Goal: Information Seeking & Learning: Learn about a topic

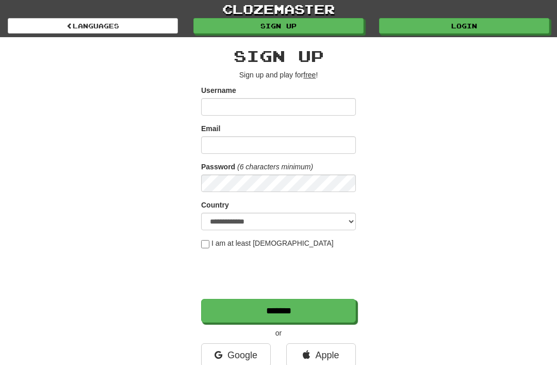
click at [414, 27] on link "Login" at bounding box center [464, 25] width 170 height 15
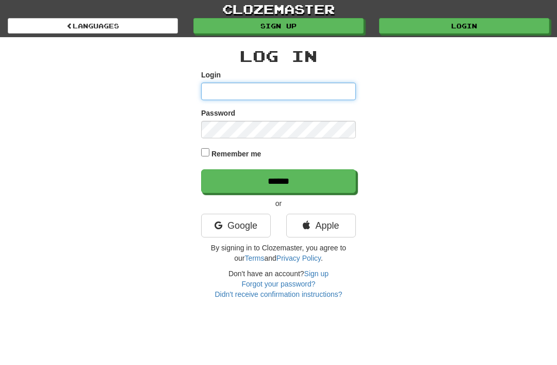
type input "**********"
click at [279, 180] on input "******" at bounding box center [278, 181] width 155 height 24
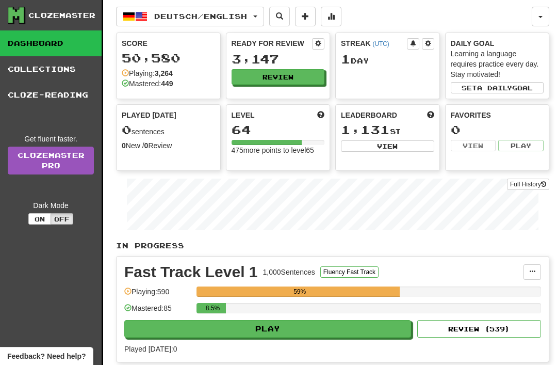
click at [257, 15] on span "button" at bounding box center [255, 16] width 4 height 2
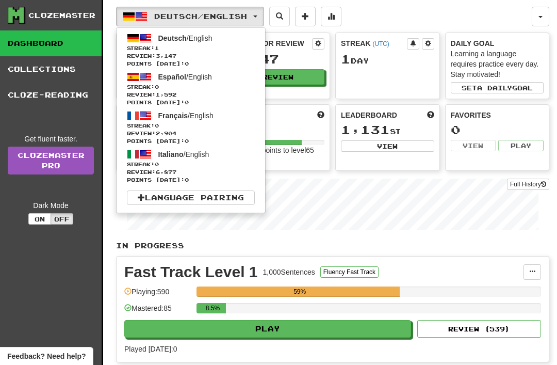
click at [160, 119] on span "Français" at bounding box center [173, 115] width 30 height 8
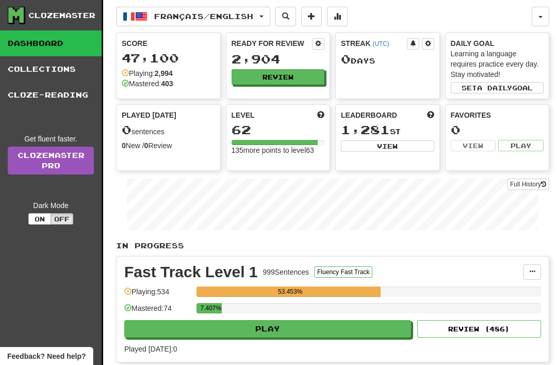
click at [220, 332] on button "Play" at bounding box center [267, 329] width 287 height 18
select select "**"
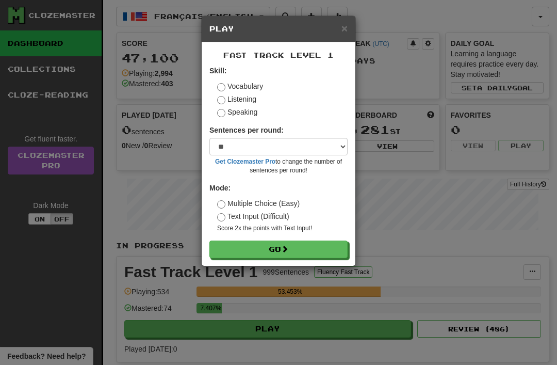
click at [235, 252] on button "Go" at bounding box center [278, 249] width 138 height 18
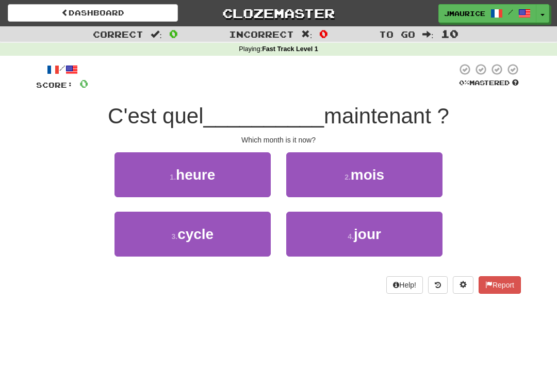
click at [325, 181] on button "2 . mois" at bounding box center [364, 174] width 156 height 45
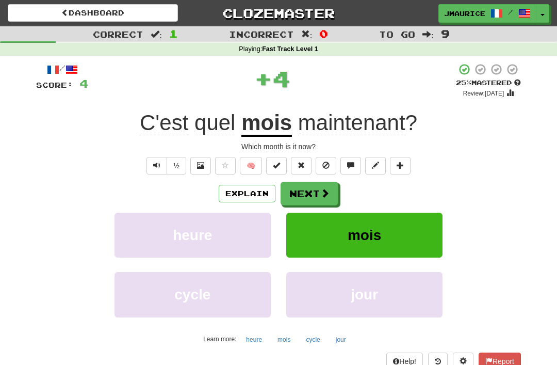
click at [297, 193] on button "Next" at bounding box center [310, 194] width 58 height 24
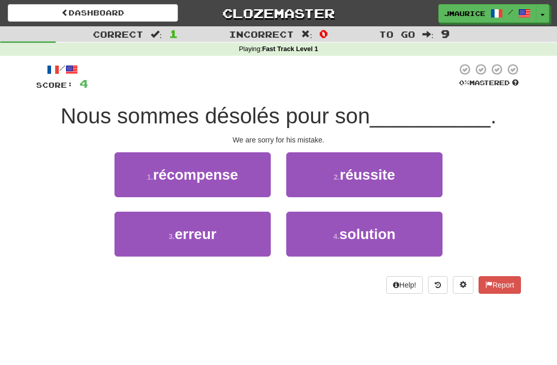
click at [211, 244] on button "3 . erreur" at bounding box center [193, 233] width 156 height 45
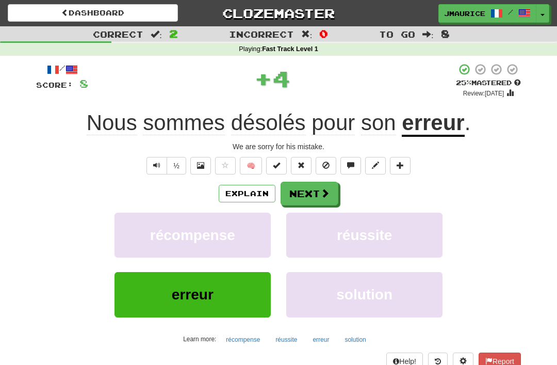
click at [300, 193] on button "Next" at bounding box center [310, 194] width 58 height 24
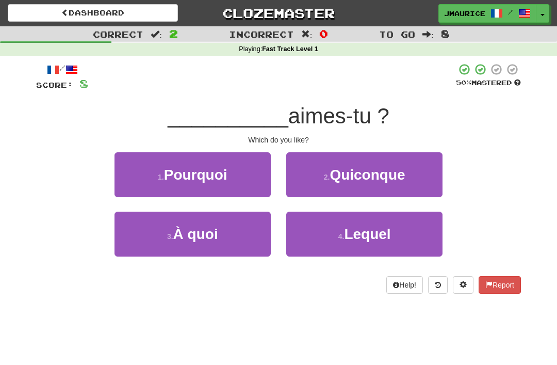
click at [316, 234] on button "4 . Lequel" at bounding box center [364, 233] width 156 height 45
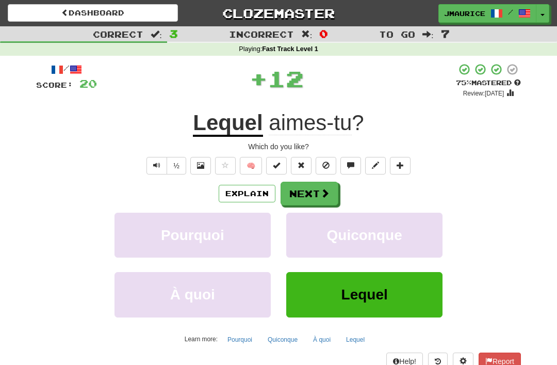
click at [302, 189] on button "Next" at bounding box center [310, 194] width 58 height 24
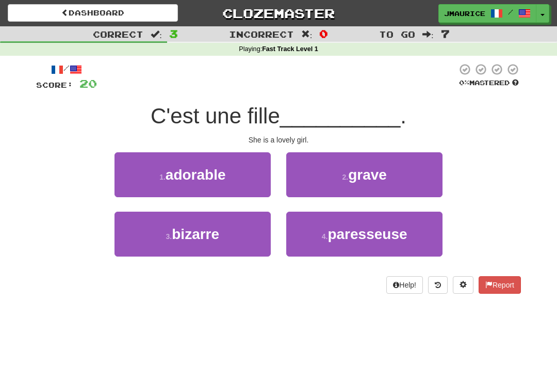
click at [208, 179] on span "adorable" at bounding box center [196, 175] width 60 height 16
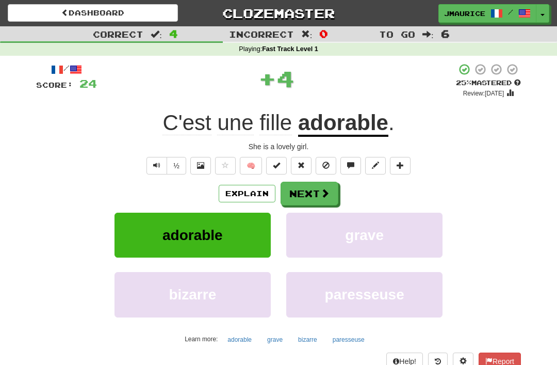
click at [299, 187] on button "Next" at bounding box center [310, 194] width 58 height 24
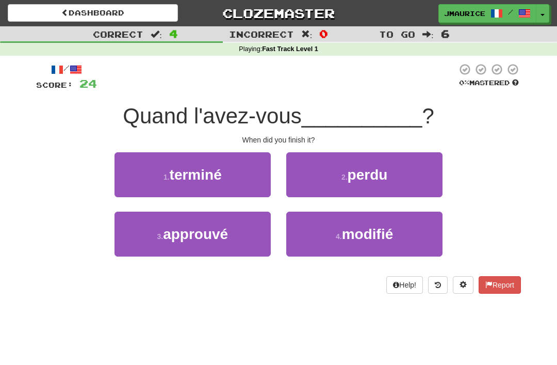
click at [184, 178] on span "terminé" at bounding box center [196, 175] width 52 height 16
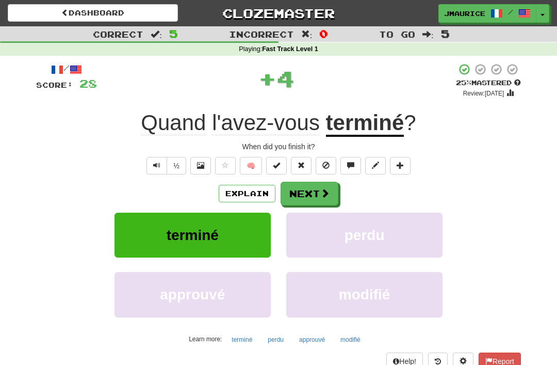
click at [299, 194] on button "Next" at bounding box center [310, 194] width 58 height 24
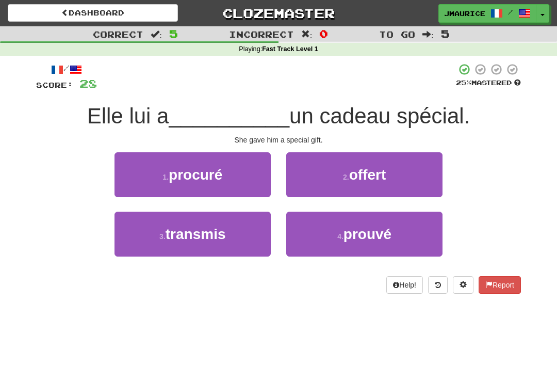
click at [322, 179] on button "2 . offert" at bounding box center [364, 174] width 156 height 45
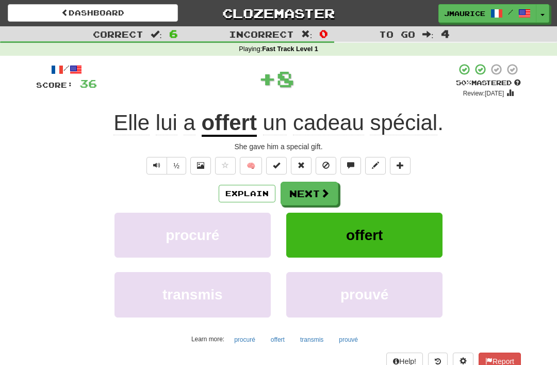
click at [306, 191] on button "Next" at bounding box center [310, 194] width 58 height 24
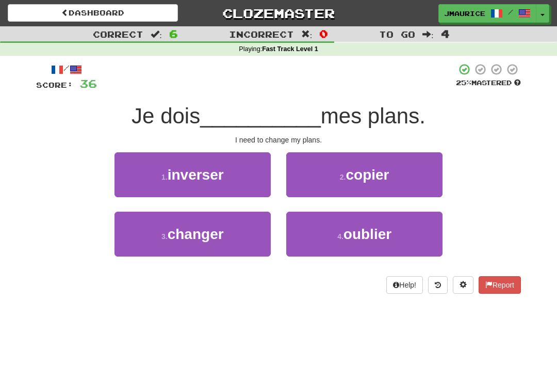
click at [205, 236] on span "changer" at bounding box center [196, 234] width 56 height 16
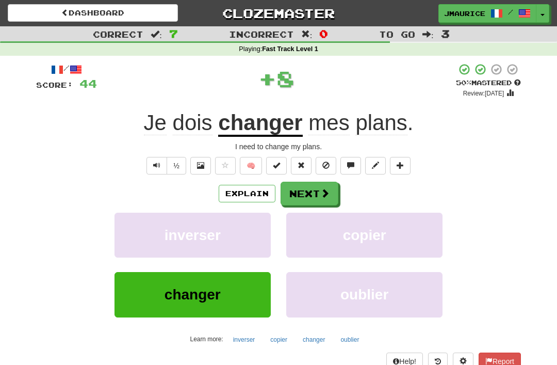
click at [299, 191] on button "Next" at bounding box center [310, 194] width 58 height 24
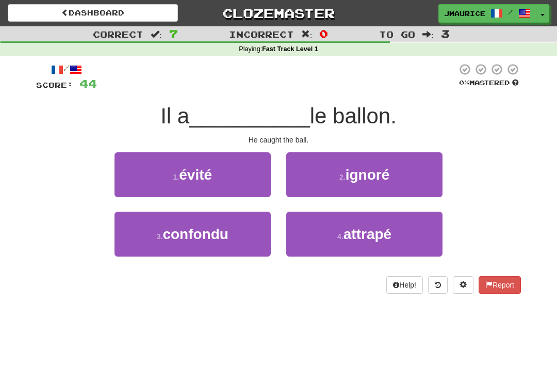
click at [314, 234] on button "4 . attrapé" at bounding box center [364, 233] width 156 height 45
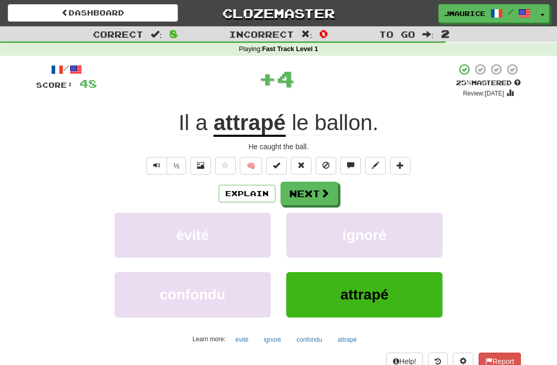
click at [307, 193] on button "Next" at bounding box center [310, 194] width 58 height 24
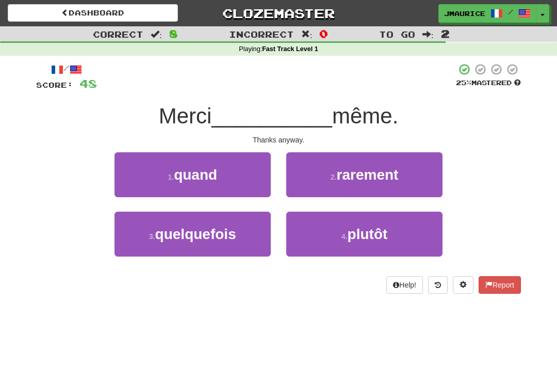
click at [320, 235] on button "4 . plutôt" at bounding box center [364, 233] width 156 height 45
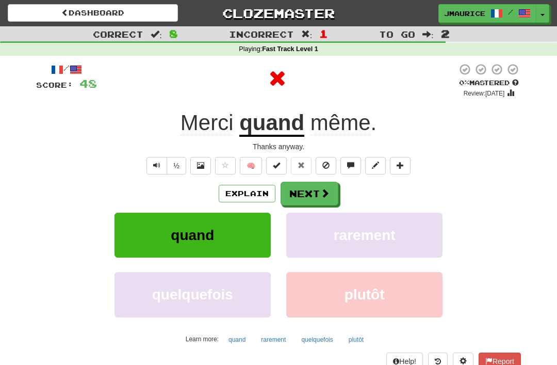
click at [302, 193] on button "Next" at bounding box center [310, 194] width 58 height 24
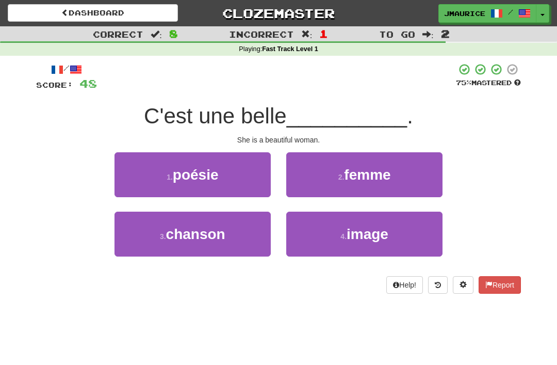
click at [321, 179] on button "2 . femme" at bounding box center [364, 174] width 156 height 45
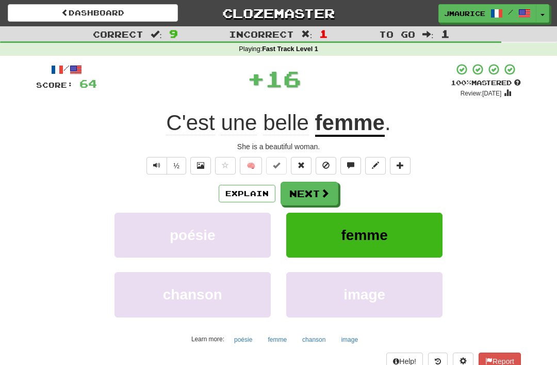
click at [298, 196] on button "Next" at bounding box center [310, 194] width 58 height 24
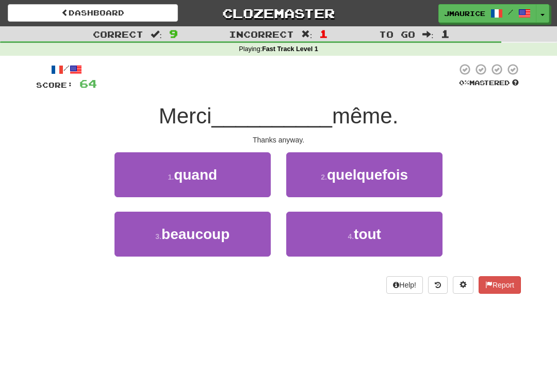
click at [189, 181] on span "quand" at bounding box center [195, 175] width 43 height 16
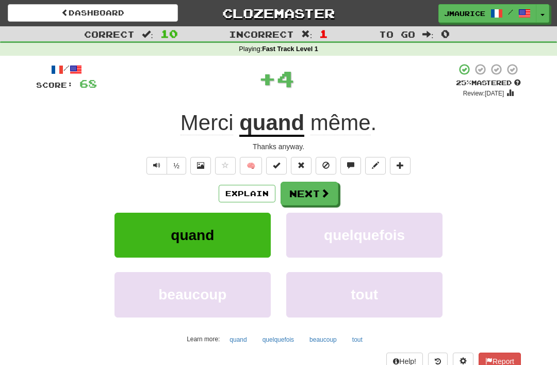
click at [299, 197] on button "Next" at bounding box center [310, 194] width 58 height 24
